Goal: Task Accomplishment & Management: Manage account settings

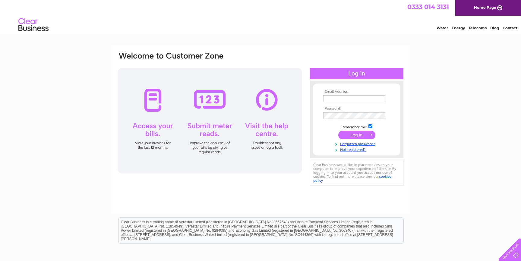
click at [330, 99] on input "text" at bounding box center [354, 98] width 62 height 7
type input "[EMAIL_ADDRESS][DOMAIN_NAME]"
click at [358, 146] on link "Forgotten password?" at bounding box center [357, 143] width 68 height 6
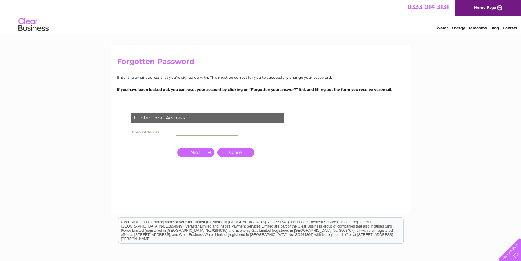
click at [235, 133] on input "text" at bounding box center [207, 131] width 63 height 7
type input "[EMAIL_ADDRESS][DOMAIN_NAME]"
click at [203, 150] on input "button" at bounding box center [195, 151] width 37 height 8
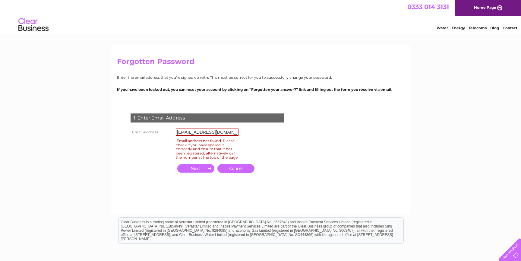
click at [231, 172] on link "Cancel" at bounding box center [235, 168] width 37 height 9
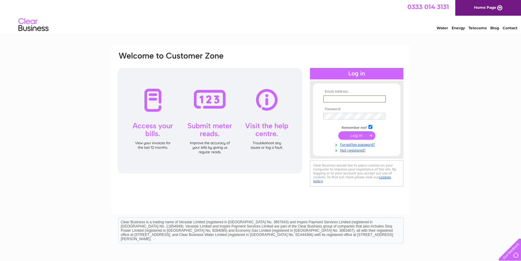
click at [335, 100] on input "text" at bounding box center [354, 98] width 63 height 7
type input "[EMAIL_ADDRESS][DOMAIN_NAME]"
click at [353, 145] on link "Forgotten password?" at bounding box center [357, 143] width 68 height 6
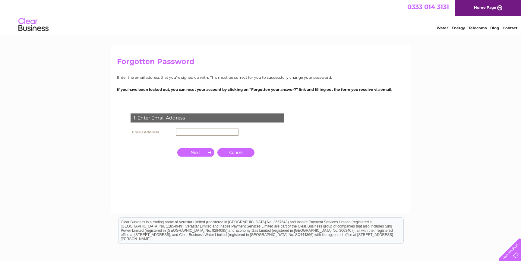
click at [194, 130] on input "text" at bounding box center [207, 131] width 63 height 7
type input "[EMAIL_ADDRESS][DOMAIN_NAME]"
click at [202, 152] on input "button" at bounding box center [195, 151] width 37 height 8
